Goal: Check status: Check status

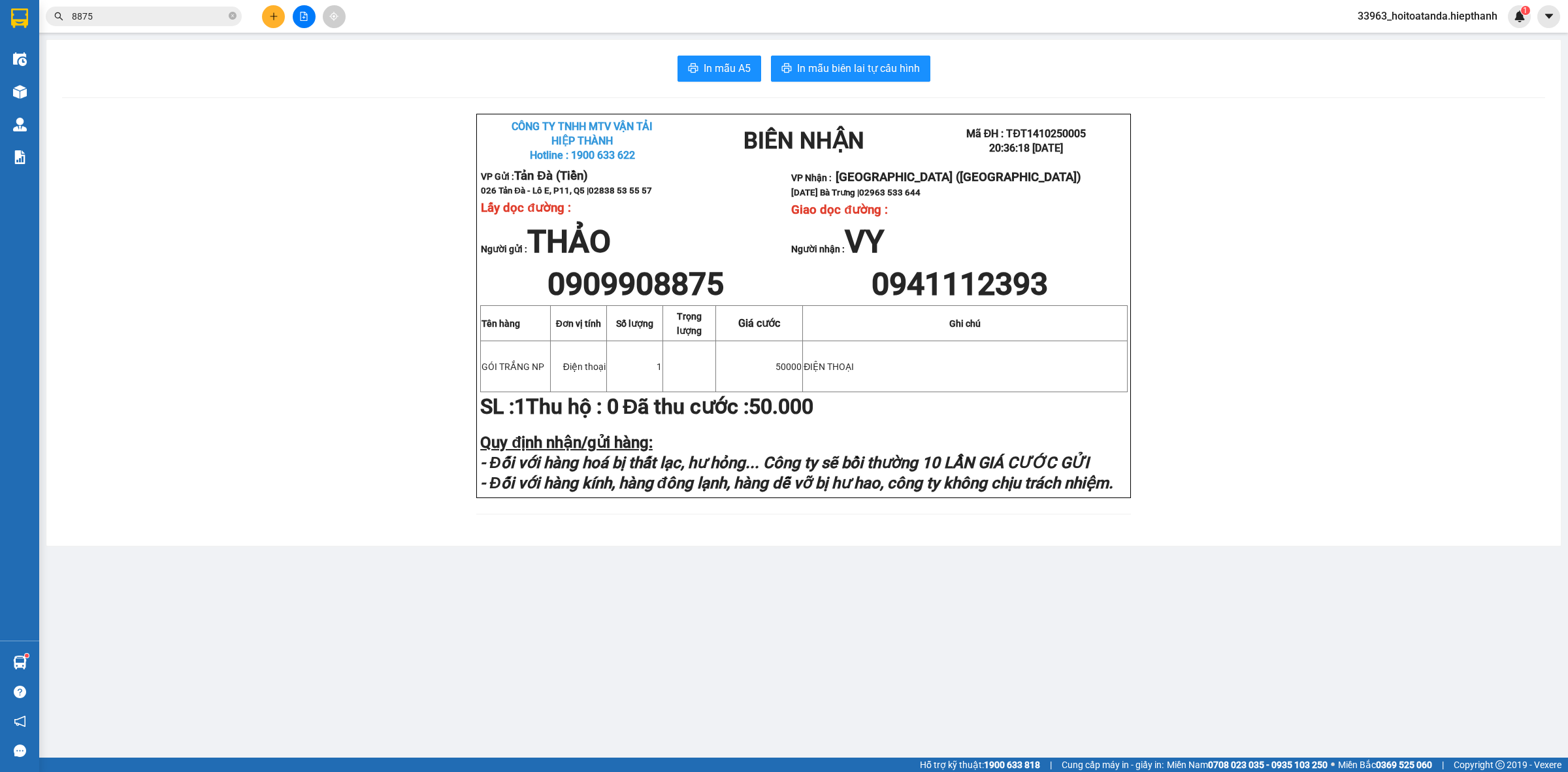
click at [305, 14] on icon "file-add" at bounding box center [304, 16] width 7 height 9
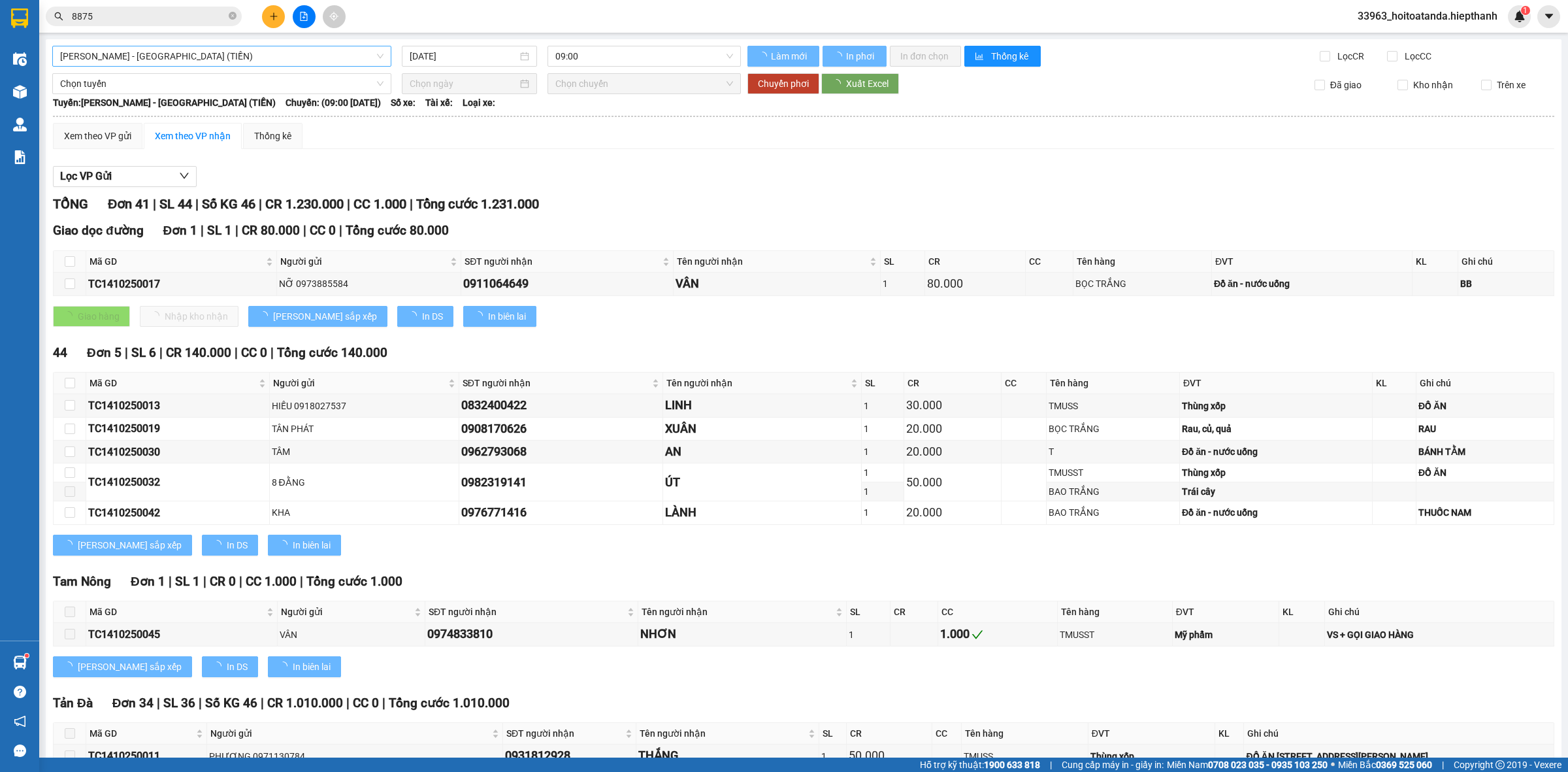
click at [252, 46] on div "[PERSON_NAME] - [GEOGRAPHIC_DATA] (TIỀN)" at bounding box center [222, 56] width 339 height 21
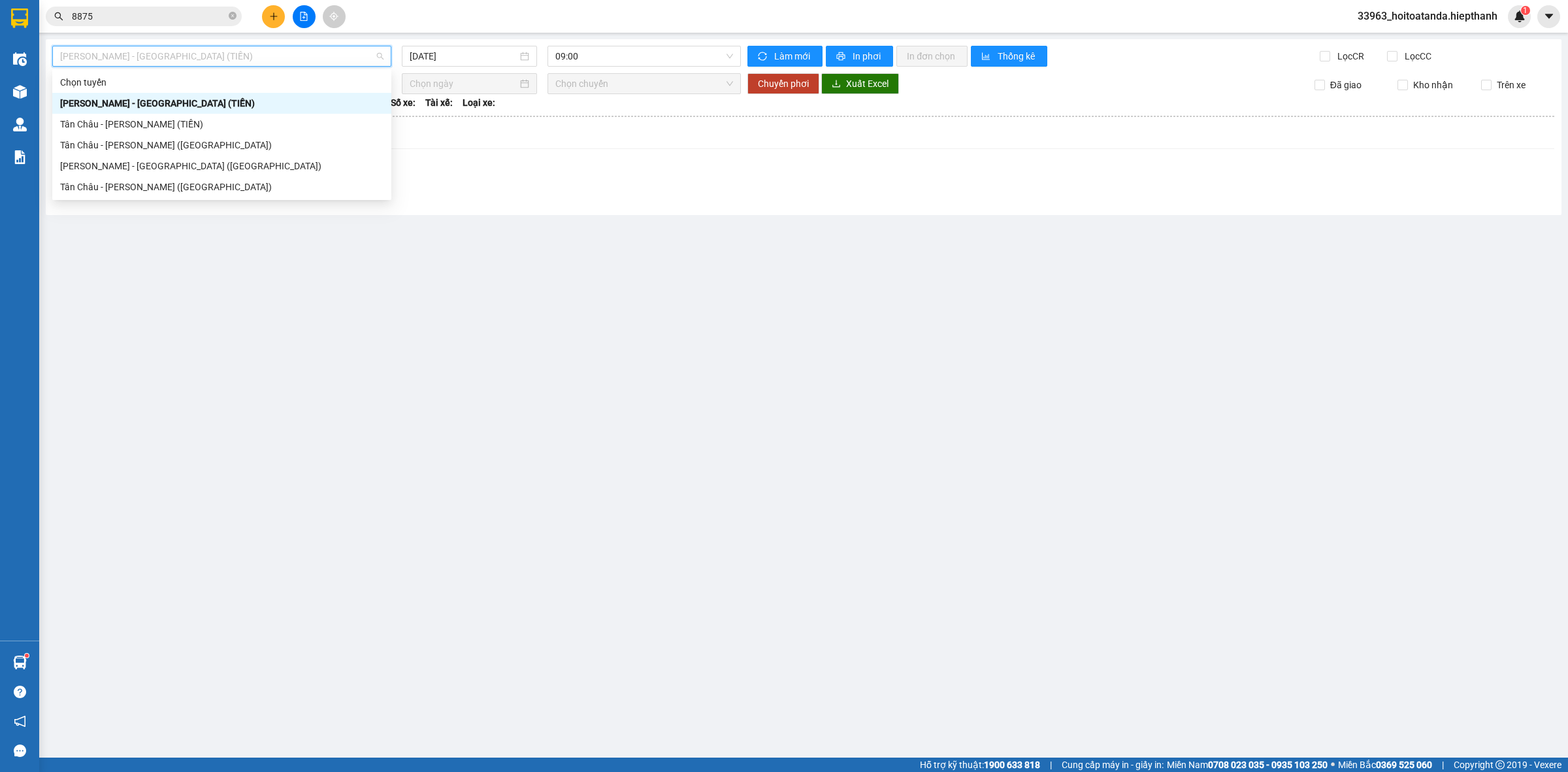
click at [252, 52] on span "[PERSON_NAME] - [GEOGRAPHIC_DATA] (TIỀN)" at bounding box center [221, 56] width 323 height 20
click at [208, 63] on span "[PERSON_NAME] - [GEOGRAPHIC_DATA] (TIỀN)" at bounding box center [221, 56] width 323 height 20
click at [196, 193] on div "Tân Châu - [PERSON_NAME] ([GEOGRAPHIC_DATA])" at bounding box center [221, 187] width 323 height 14
type input "[DATE]"
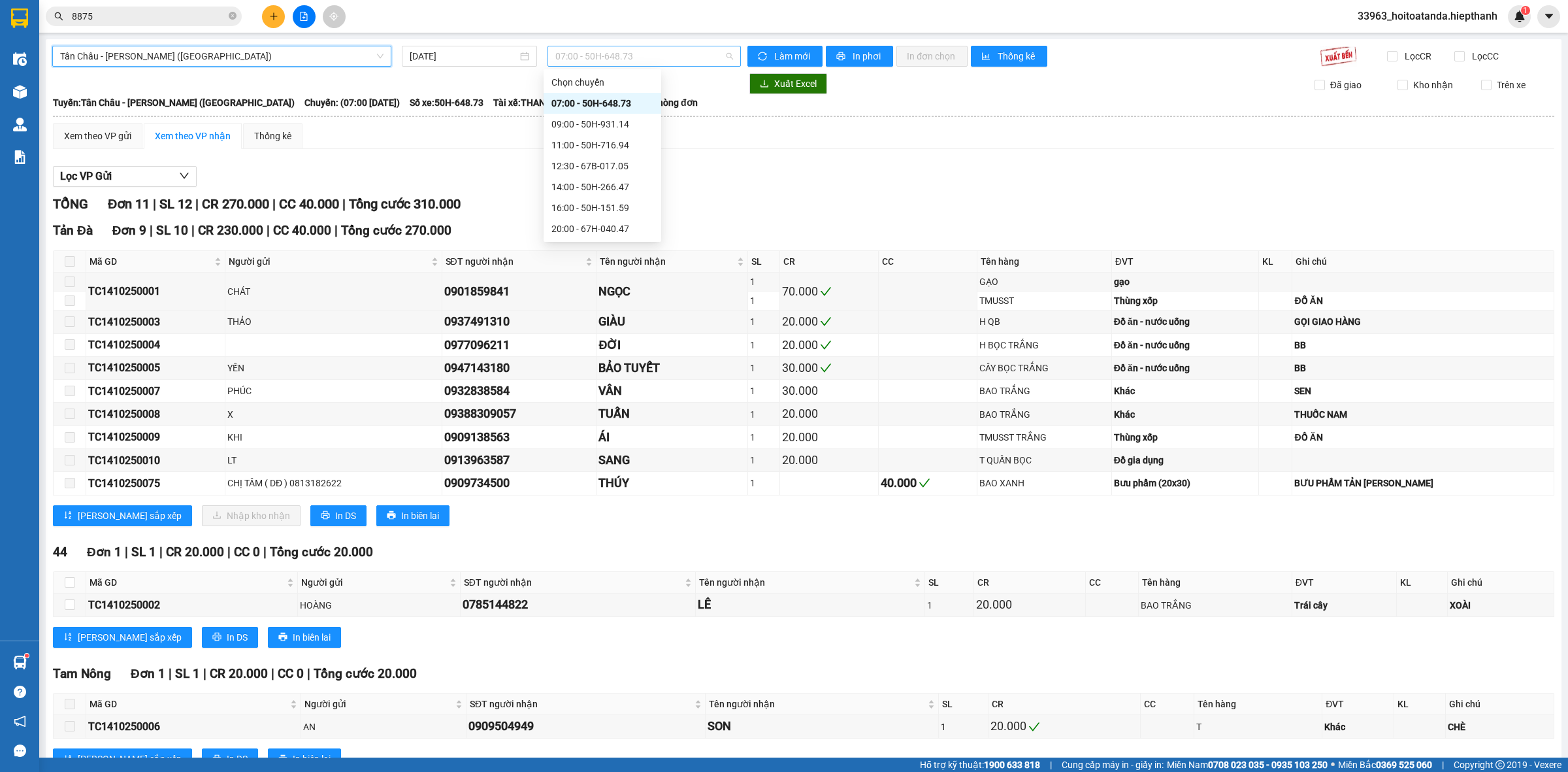
click at [652, 59] on span "07:00 - 50H-648.73" at bounding box center [644, 56] width 177 height 20
click at [606, 118] on div "09:00 - 50H-931.14" at bounding box center [602, 124] width 102 height 14
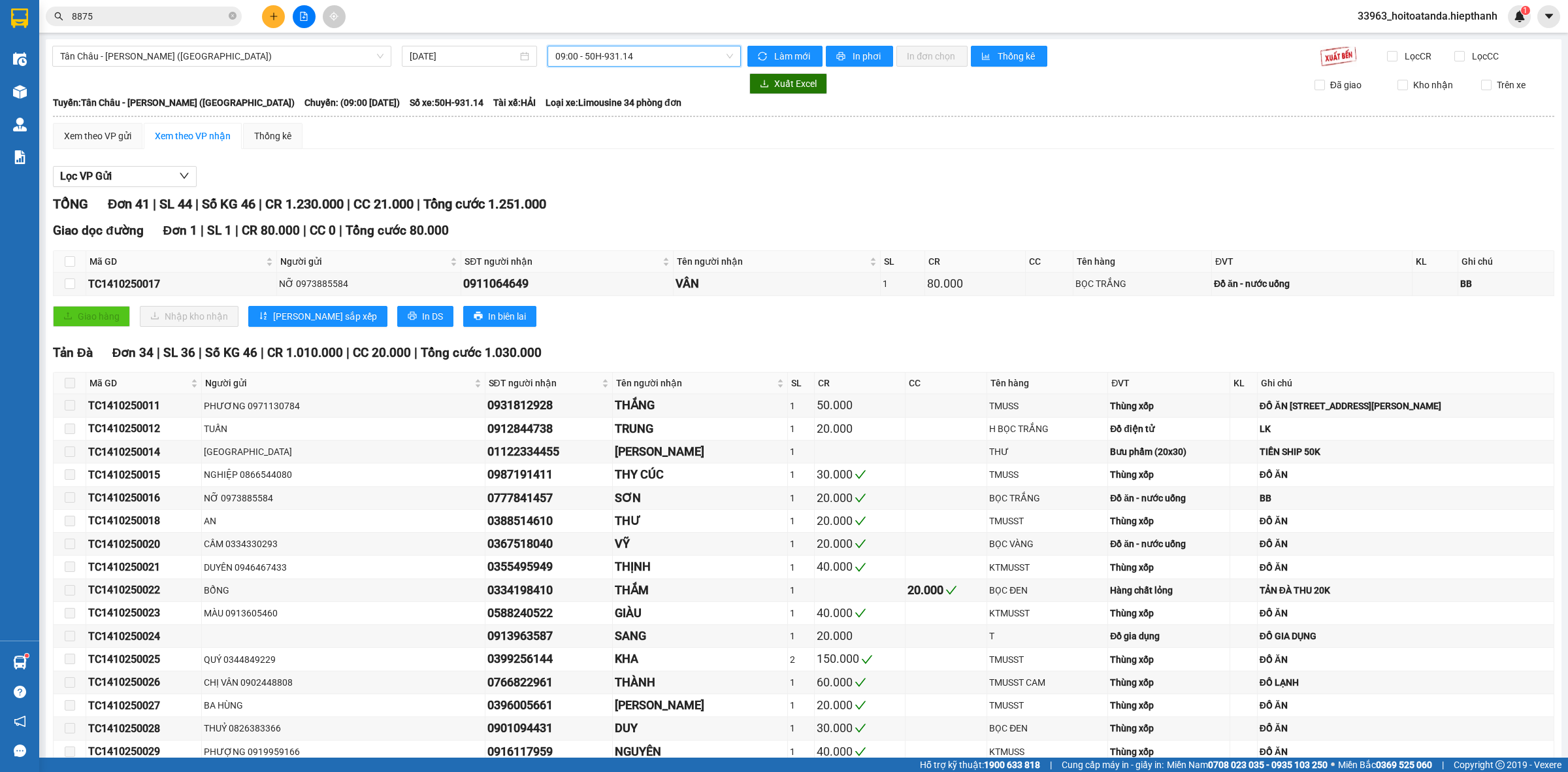
click at [622, 62] on span "09:00 - 50H-931.14" at bounding box center [644, 56] width 177 height 20
click at [604, 148] on div "11:00 - 50H-716.94" at bounding box center [602, 145] width 102 height 14
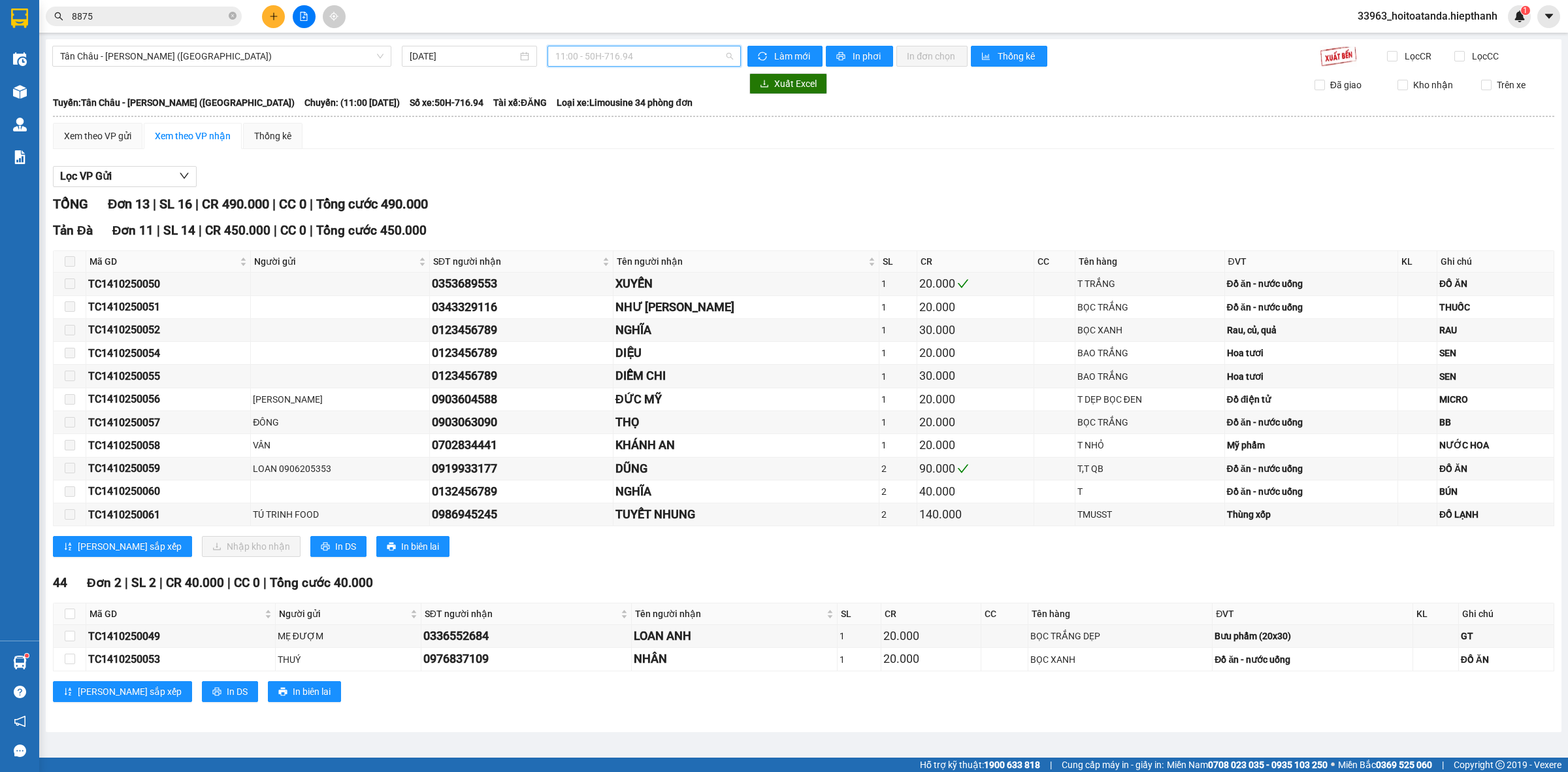
drag, startPoint x: 678, startPoint y: 54, endPoint x: 659, endPoint y: 71, distance: 25.5
click at [677, 55] on span "11:00 - 50H-716.94" at bounding box center [644, 56] width 177 height 20
click at [588, 168] on div "12:30 - 67B-017.05" at bounding box center [606, 166] width 102 height 14
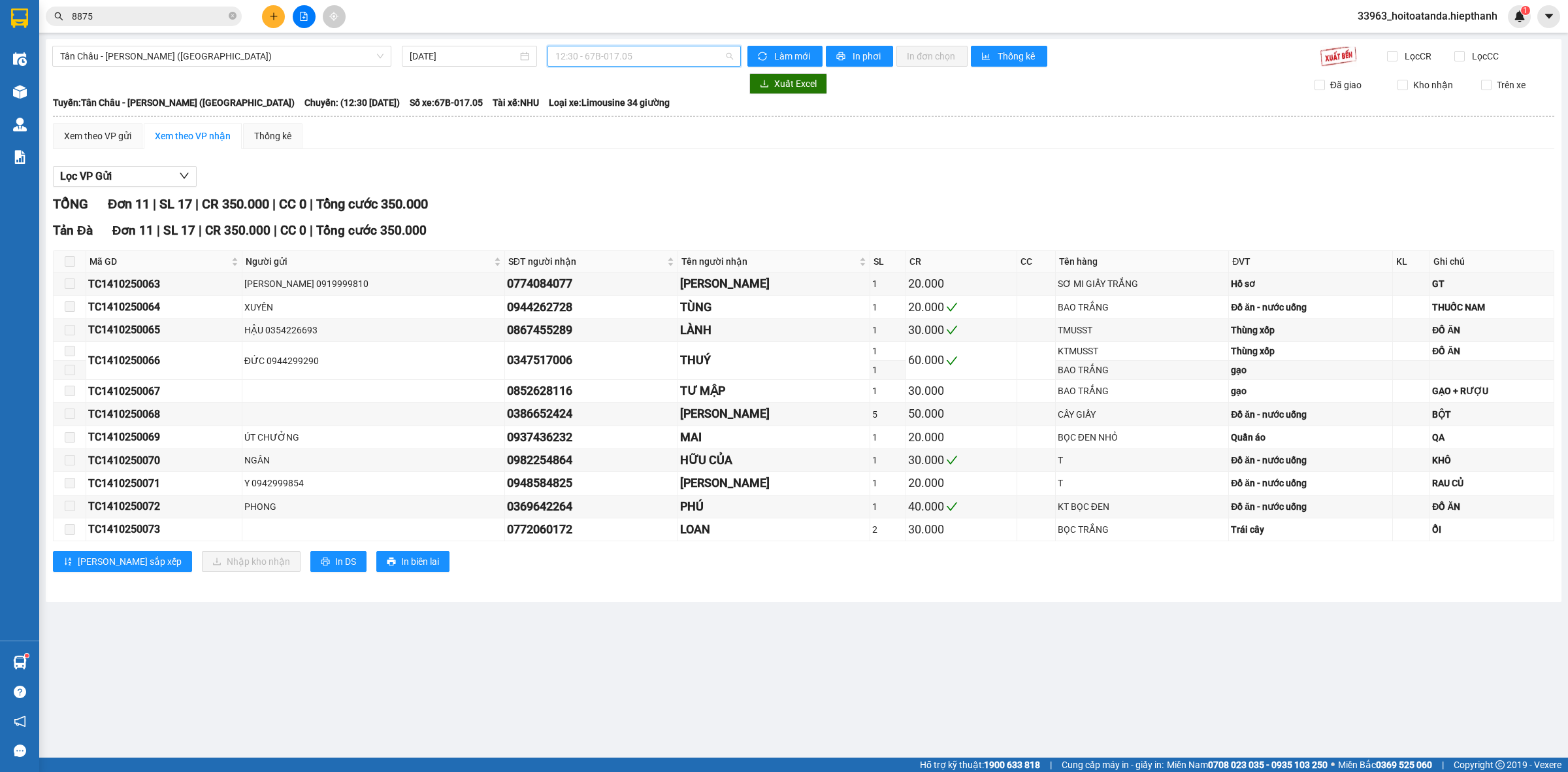
click at [642, 53] on span "12:30 - 67B-017.05" at bounding box center [644, 56] width 177 height 20
click at [609, 170] on div "22:00 - 67B-019.38" at bounding box center [606, 167] width 102 height 14
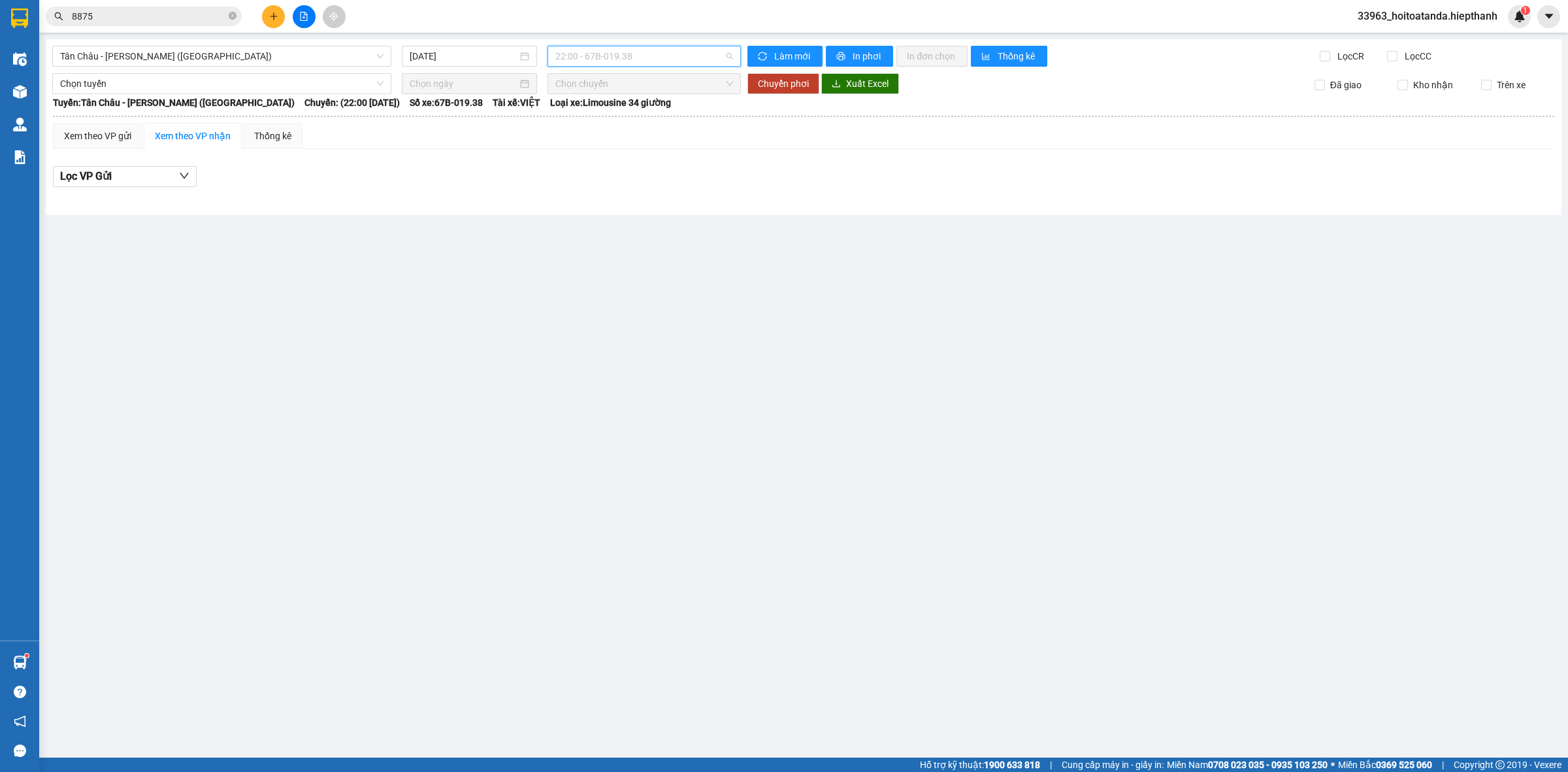
click at [614, 59] on span "22:00 - 67B-019.38" at bounding box center [644, 56] width 177 height 20
click at [614, 142] on div "20:00 - 67H-040.47" at bounding box center [606, 146] width 102 height 14
